Goal: Information Seeking & Learning: Check status

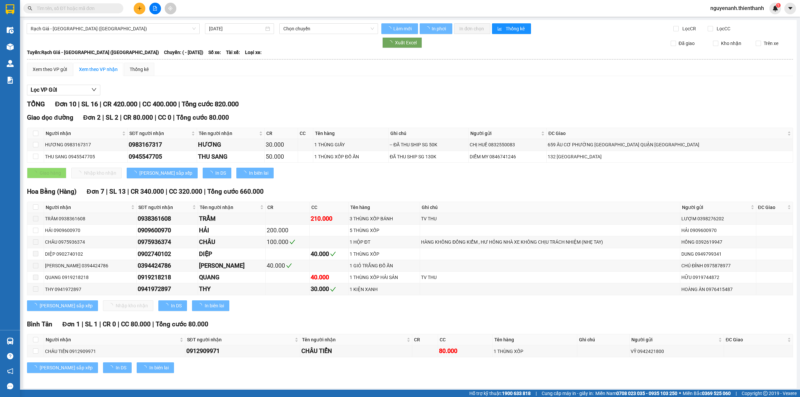
type input "[DATE]"
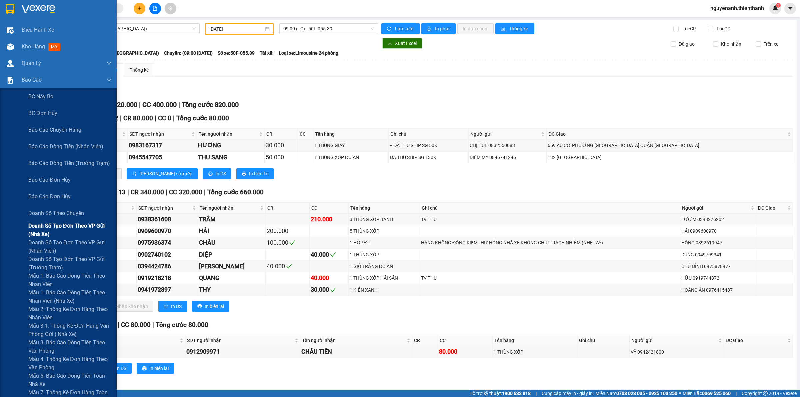
click at [46, 232] on span "Doanh số tạo đơn theo VP gửi (nhà xe)" at bounding box center [69, 230] width 83 height 17
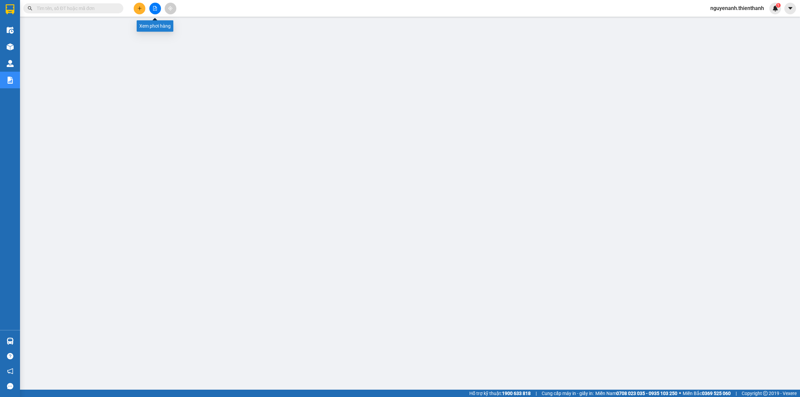
click at [157, 10] on icon "file-add" at bounding box center [155, 8] width 4 height 5
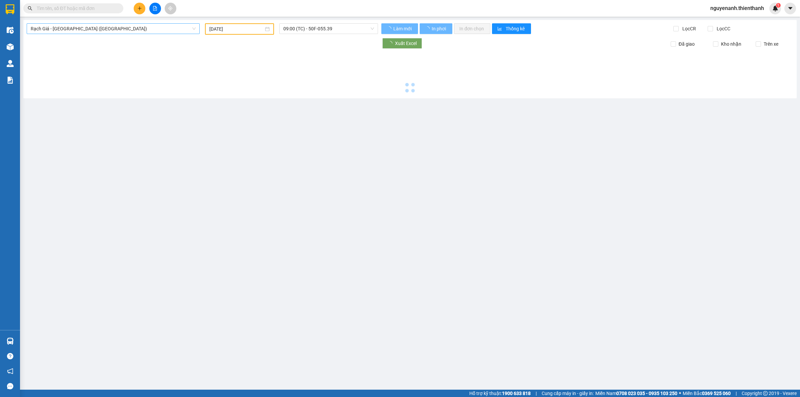
type input "[DATE]"
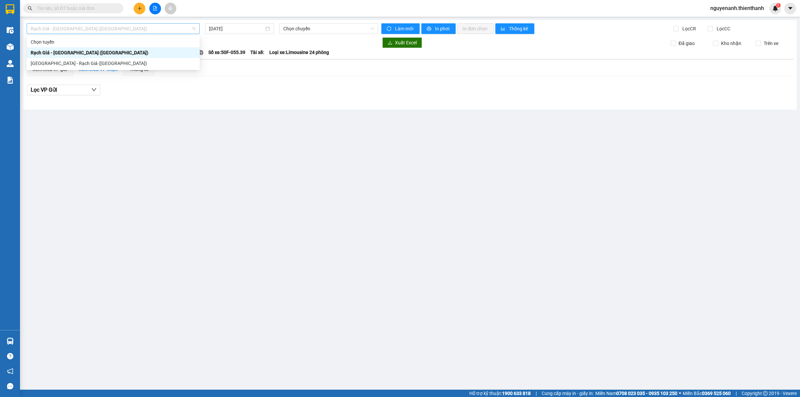
click at [109, 28] on span "Rạch Giá - [GEOGRAPHIC_DATA] ([GEOGRAPHIC_DATA])" at bounding box center [113, 29] width 165 height 10
click at [74, 62] on div "[GEOGRAPHIC_DATA] - Rạch Giá ([GEOGRAPHIC_DATA])" at bounding box center [113, 63] width 165 height 7
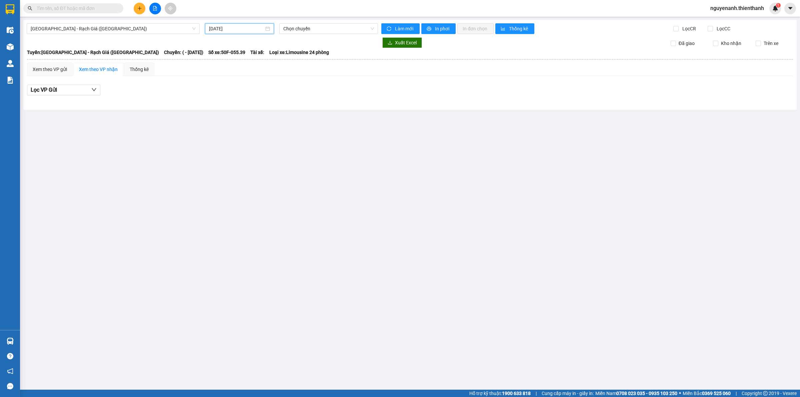
click at [222, 30] on input "[DATE]" at bounding box center [236, 28] width 55 height 7
click at [259, 76] on div "11" at bounding box center [263, 77] width 8 height 8
type input "[DATE]"
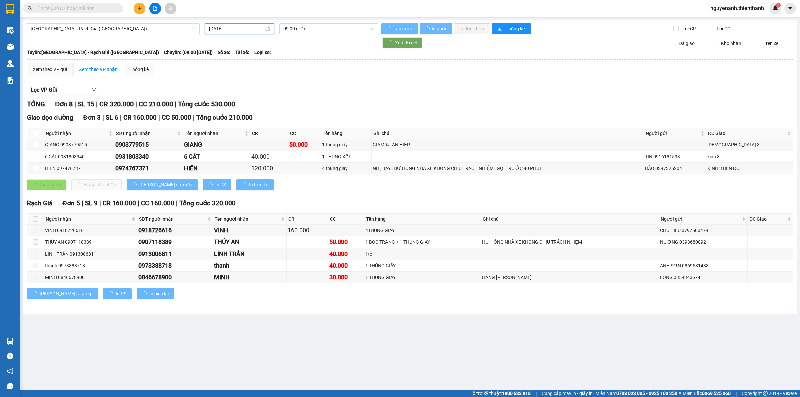
click at [303, 27] on span "09:00 (TC)" at bounding box center [328, 29] width 91 height 10
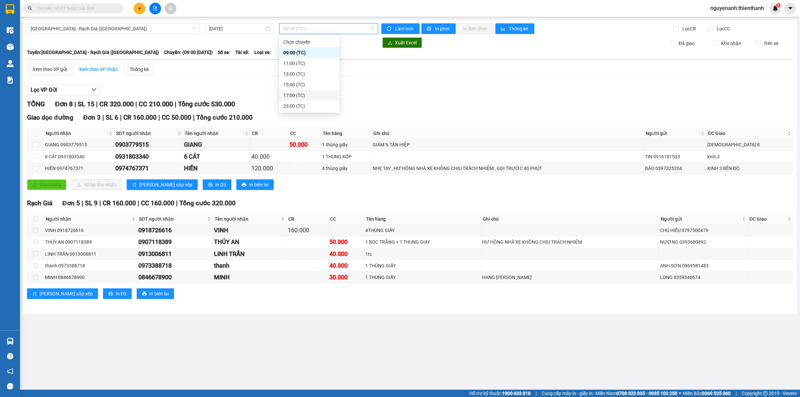
click at [306, 97] on div "17:00 (TC)" at bounding box center [309, 95] width 52 height 7
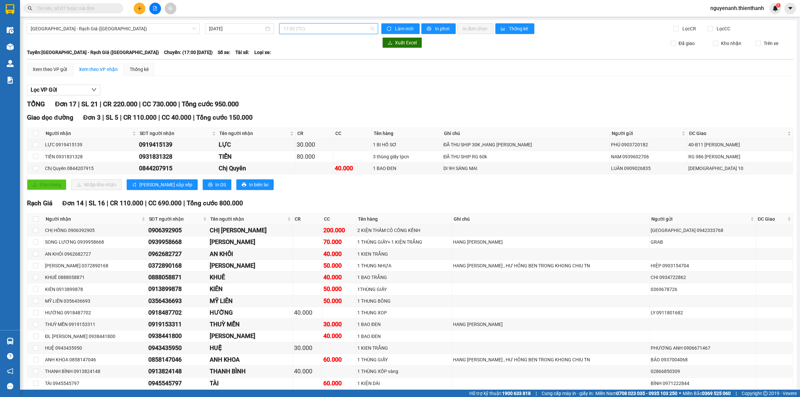
click at [316, 29] on span "17:00 (TC)" at bounding box center [328, 29] width 91 height 10
click at [300, 107] on div "23:00 (TC)" at bounding box center [307, 105] width 52 height 7
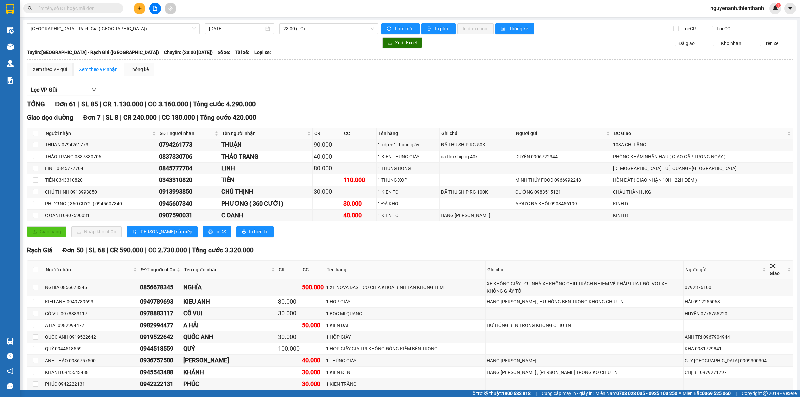
click at [539, 69] on div "Xem theo VP gửi Xem theo VP nhận Thống kê" at bounding box center [410, 69] width 766 height 13
drag, startPoint x: 330, startPoint y: 22, endPoint x: 330, endPoint y: 30, distance: 8.0
click at [318, 31] on span "23:00 (TC)" at bounding box center [328, 29] width 91 height 10
click at [304, 93] on div "17:00 (TC)" at bounding box center [307, 95] width 52 height 7
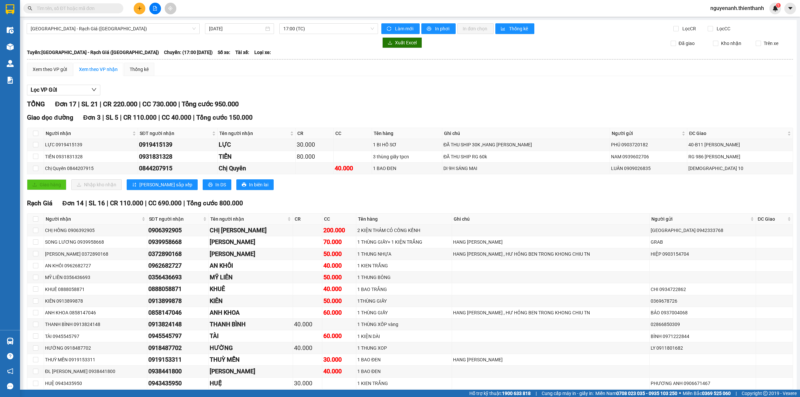
click at [509, 205] on div "Rạch Giá Đơn 14 | SL 16 | CR 110.000 | CC 690.000 | Tổng cước 800.000" at bounding box center [410, 203] width 766 height 10
click at [163, 158] on div "0931831328" at bounding box center [178, 156] width 78 height 9
copy div "0931831328"
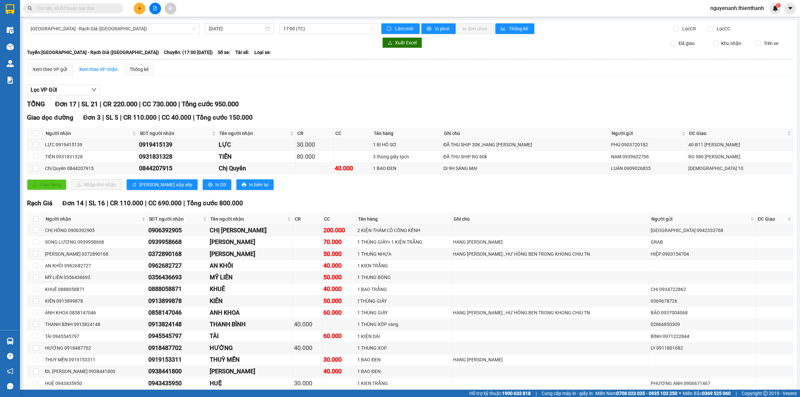
click at [74, 10] on input "text" at bounding box center [76, 8] width 79 height 7
paste input "0931831328"
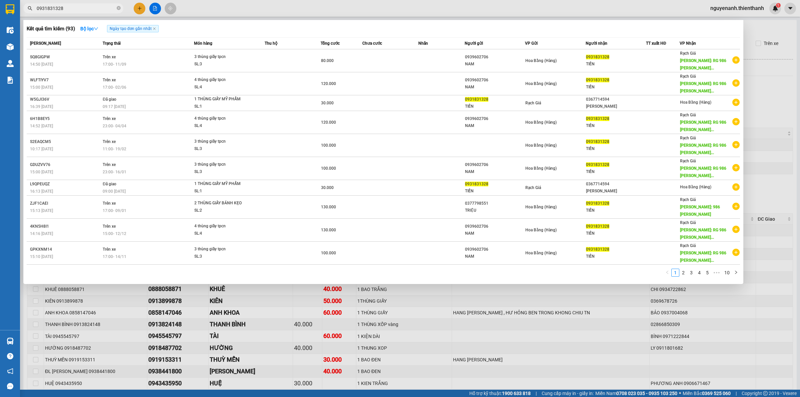
type input "0931831328"
click at [331, 315] on div at bounding box center [400, 198] width 800 height 397
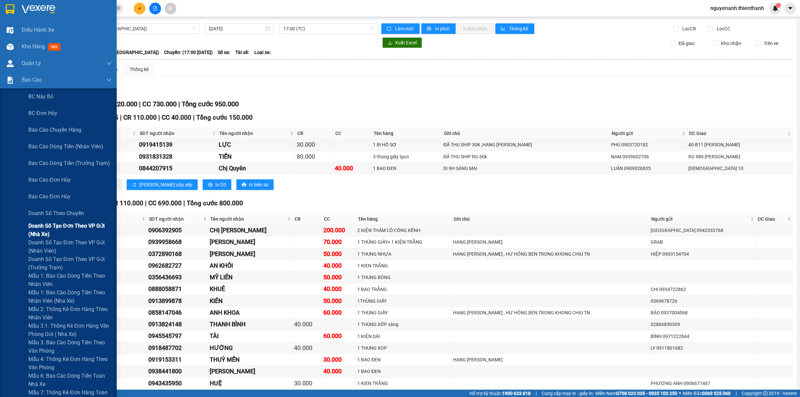
click at [48, 231] on span "Doanh số tạo đơn theo VP gửi (nhà xe)" at bounding box center [69, 230] width 83 height 17
